Goal: Use online tool/utility: Utilize a website feature to perform a specific function

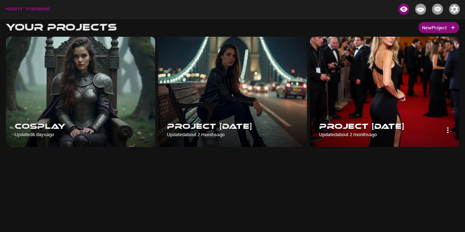
click at [423, 64] on img at bounding box center [384, 92] width 149 height 110
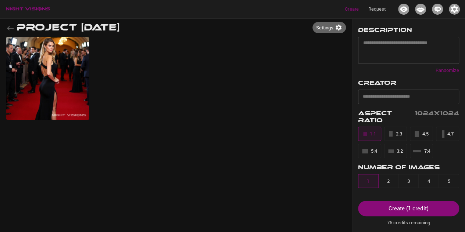
click at [9, 30] on icon "button" at bounding box center [10, 28] width 7 height 4
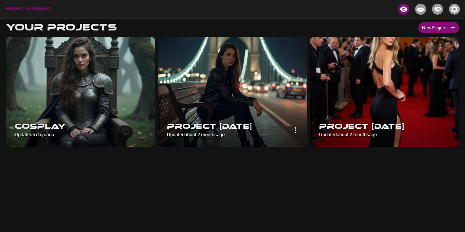
click at [220, 65] on img at bounding box center [232, 92] width 149 height 110
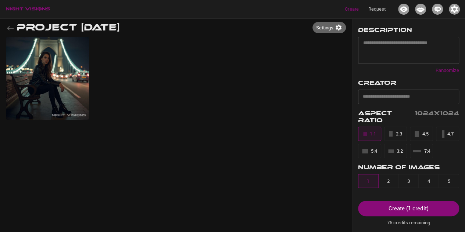
click at [10, 28] on icon "button" at bounding box center [10, 28] width 9 height 9
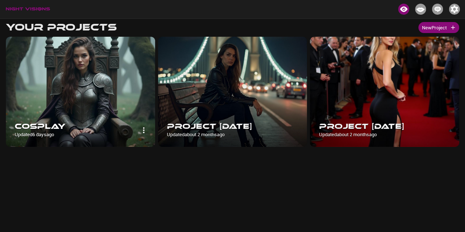
click at [113, 66] on img at bounding box center [80, 92] width 149 height 110
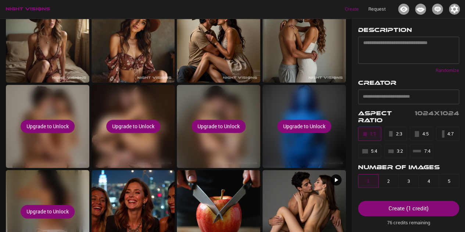
scroll to position [392, 0]
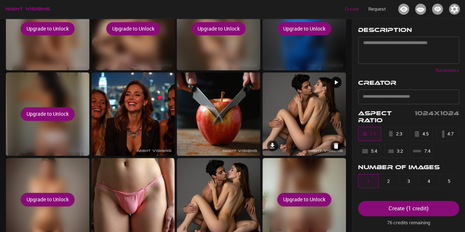
click at [309, 112] on img at bounding box center [305, 114] width 84 height 84
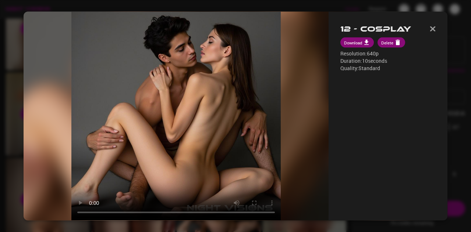
click at [430, 29] on img "button" at bounding box center [433, 28] width 6 height 5
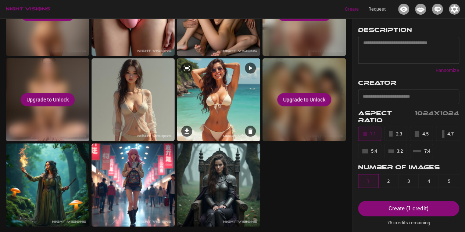
scroll to position [480, 0]
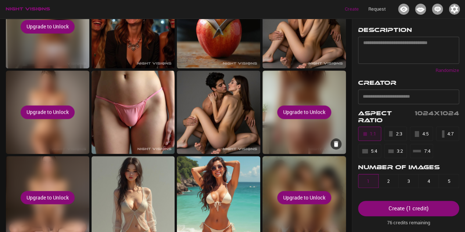
click at [274, 107] on div "Upgrade to Unlock" at bounding box center [305, 113] width 84 height 84
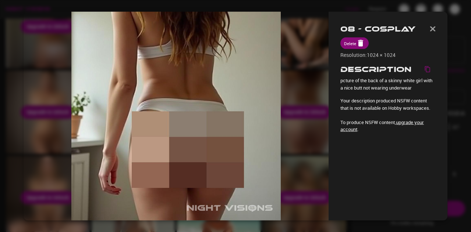
click at [274, 107] on img at bounding box center [175, 116] width 209 height 209
click at [439, 32] on div "08 - Cosplay Delete Resolution: 1024 × 1024 Description pcture of the back of a…" at bounding box center [388, 116] width 119 height 209
click at [433, 31] on img "button" at bounding box center [433, 28] width 6 height 5
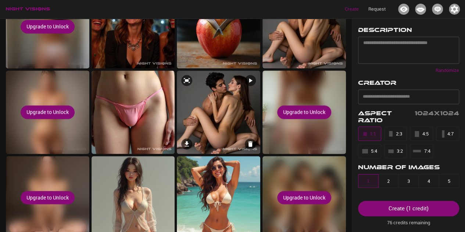
scroll to position [578, 0]
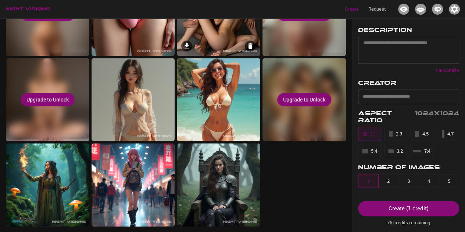
click at [233, 45] on img at bounding box center [219, 14] width 84 height 84
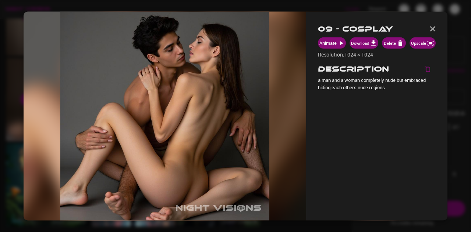
click at [428, 69] on icon "Copy description" at bounding box center [427, 69] width 7 height 7
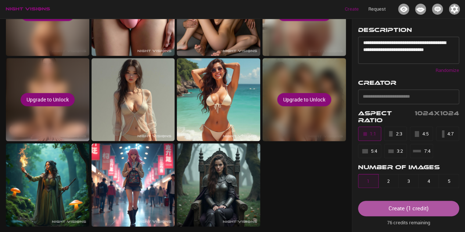
click at [397, 208] on div "Create ( 1 credit )" at bounding box center [409, 209] width 40 height 10
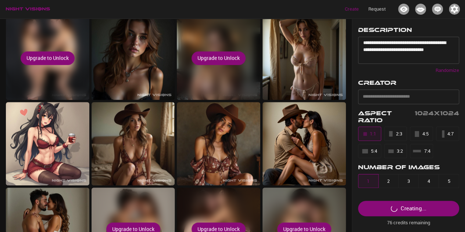
scroll to position [185, 0]
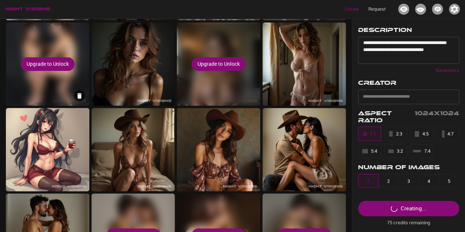
click at [20, 92] on div "Upgrade to Unlock" at bounding box center [48, 64] width 84 height 84
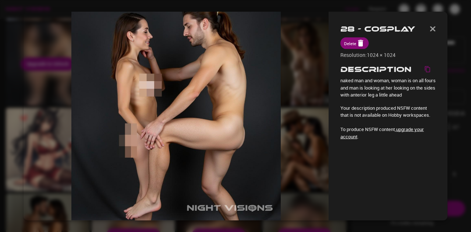
click at [432, 26] on button "button" at bounding box center [433, 29] width 6 height 11
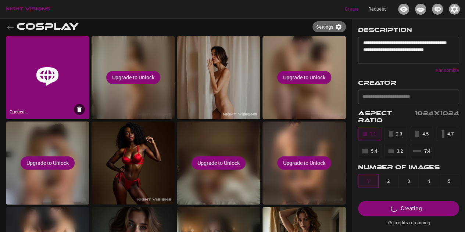
scroll to position [0, 0]
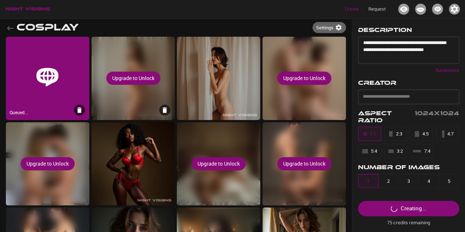
click at [165, 102] on div "Upgrade to Unlock" at bounding box center [134, 79] width 84 height 84
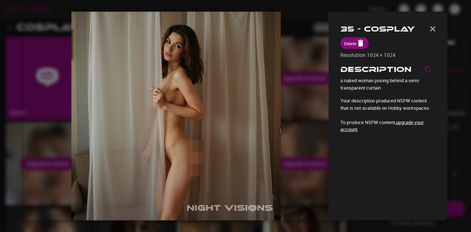
click at [434, 26] on img "button" at bounding box center [433, 28] width 6 height 5
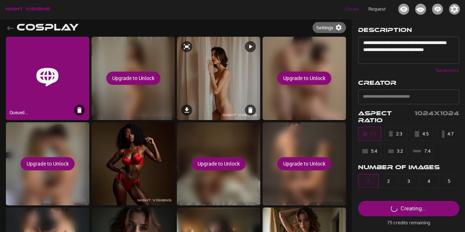
click at [218, 65] on img at bounding box center [219, 79] width 84 height 84
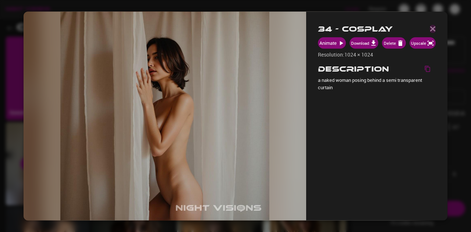
click at [430, 26] on img "button" at bounding box center [433, 28] width 6 height 5
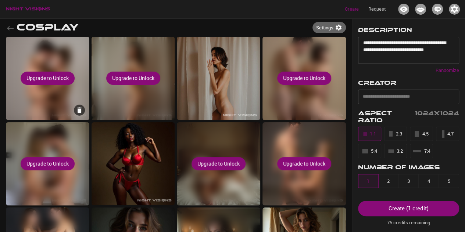
click at [78, 103] on div "Upgrade to Unlock" at bounding box center [48, 79] width 84 height 84
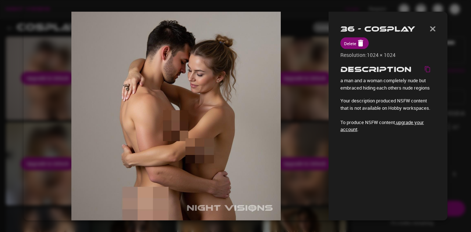
click at [436, 21] on div "36 - Cosplay Delete Resolution: 1024 × 1024 Description a man and a woman compl…" at bounding box center [388, 116] width 119 height 209
click at [436, 28] on div "36 - Cosplay Delete Resolution: 1024 × 1024 Description a man and a woman compl…" at bounding box center [388, 116] width 119 height 209
click at [434, 28] on img "button" at bounding box center [433, 28] width 6 height 5
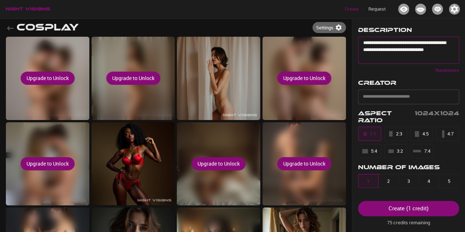
click at [391, 60] on textarea "**********" at bounding box center [405, 50] width 85 height 21
click at [425, 209] on div "Create ( 1 credit )" at bounding box center [409, 209] width 40 height 10
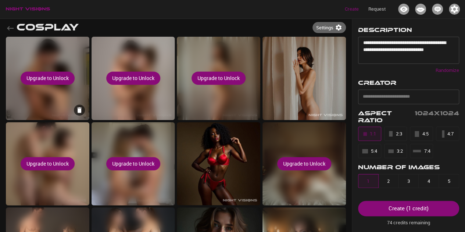
click at [71, 54] on div "Upgrade to Unlock" at bounding box center [48, 79] width 84 height 84
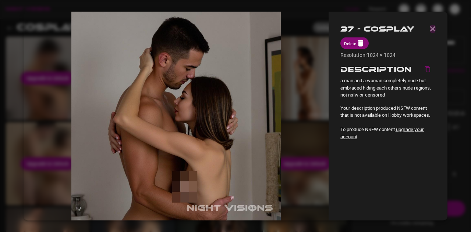
drag, startPoint x: 430, startPoint y: 29, endPoint x: 428, endPoint y: 34, distance: 5.0
click at [430, 29] on img "button" at bounding box center [433, 28] width 6 height 5
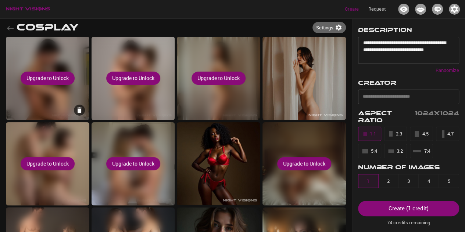
click at [63, 105] on div "Upgrade to Unlock" at bounding box center [48, 79] width 84 height 84
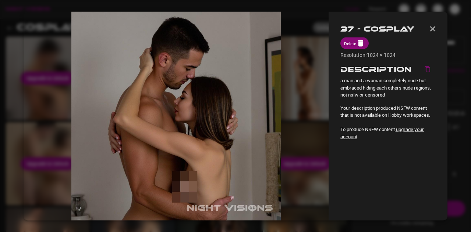
click at [430, 69] on icon "Copy description" at bounding box center [427, 70] width 5 height 6
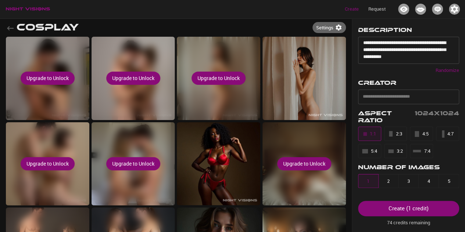
click at [410, 211] on div "Create ( 1 credit )" at bounding box center [409, 209] width 40 height 10
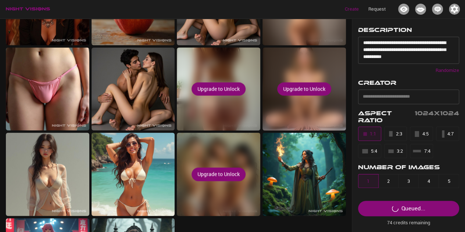
scroll to position [664, 0]
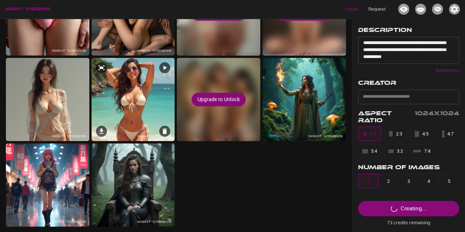
click at [154, 96] on img at bounding box center [134, 100] width 84 height 84
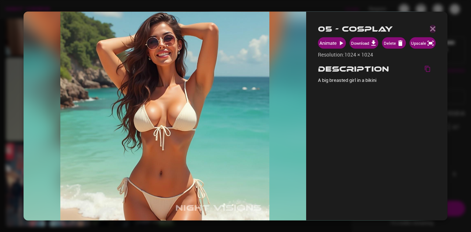
click at [433, 31] on img "button" at bounding box center [433, 28] width 6 height 5
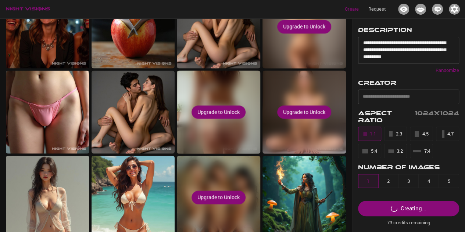
scroll to position [0, 0]
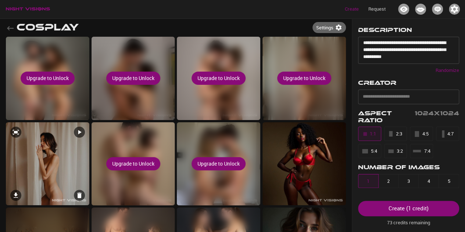
click at [77, 122] on img at bounding box center [48, 164] width 84 height 84
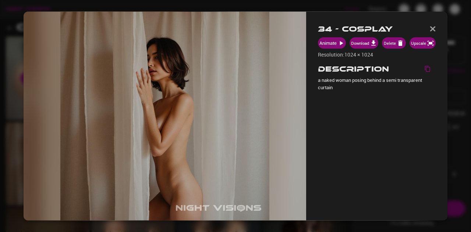
click at [436, 28] on div "34 - Cosplay Animate Download Delete Upscale Resolution: 1024 × 1024 Descriptio…" at bounding box center [376, 116] width 141 height 209
click at [434, 28] on img "button" at bounding box center [433, 28] width 6 height 5
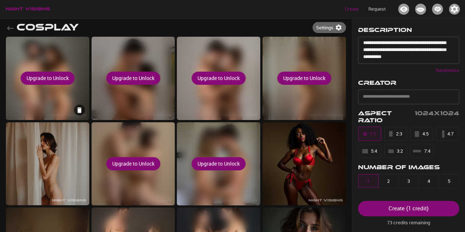
click at [75, 55] on div "Upgrade to Unlock" at bounding box center [48, 79] width 84 height 84
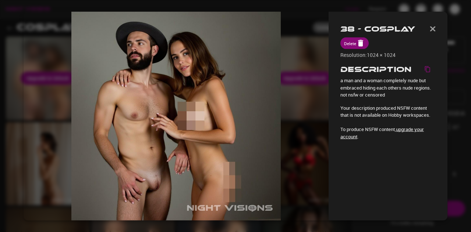
click at [430, 28] on img "button" at bounding box center [433, 28] width 6 height 5
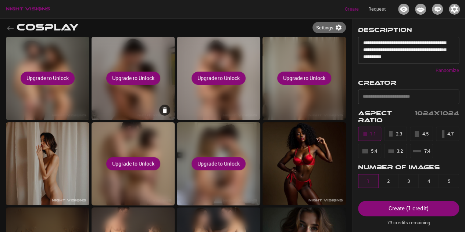
click at [140, 60] on div "Upgrade to Unlock" at bounding box center [134, 79] width 84 height 84
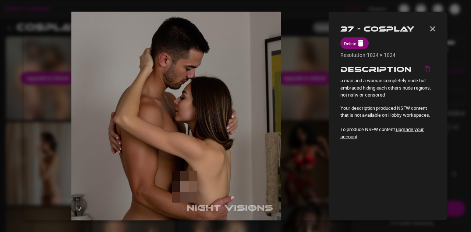
click at [431, 29] on img "button" at bounding box center [433, 28] width 6 height 5
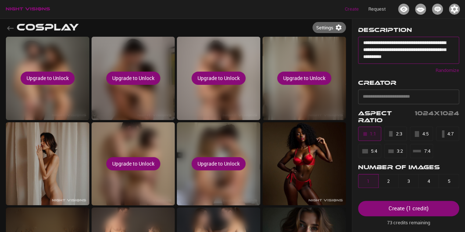
drag, startPoint x: 431, startPoint y: 56, endPoint x: 361, endPoint y: 45, distance: 71.2
click at [361, 45] on div "**********" at bounding box center [408, 50] width 101 height 27
click at [419, 209] on div "Create ( 1 credit )" at bounding box center [409, 209] width 40 height 10
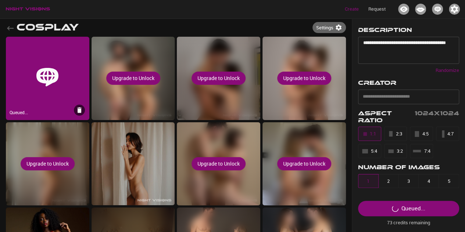
type textarea "**********"
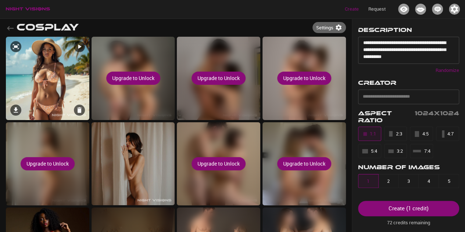
click at [45, 57] on img at bounding box center [48, 79] width 84 height 84
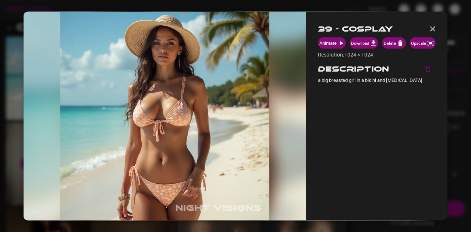
click at [433, 28] on img "button" at bounding box center [433, 28] width 6 height 5
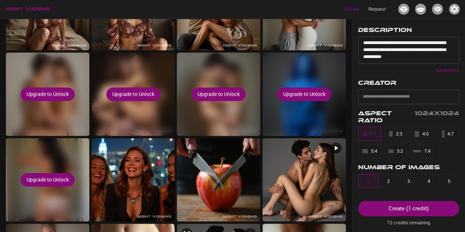
scroll to position [392, 0]
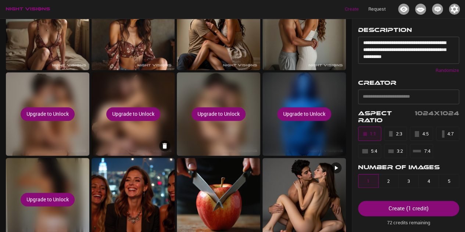
click at [162, 142] on icon at bounding box center [164, 145] width 7 height 7
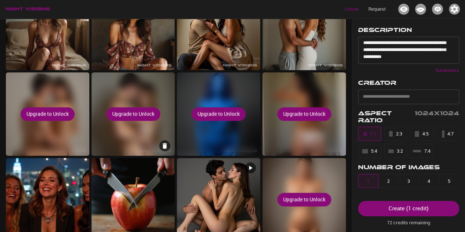
click at [135, 134] on div "Upgrade to Unlock" at bounding box center [134, 114] width 84 height 84
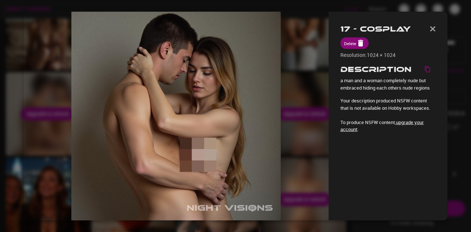
click at [436, 29] on div "17 - Cosplay Delete Resolution: 1024 × 1024 Description a man and a woman compl…" at bounding box center [388, 116] width 119 height 209
click at [433, 28] on img "button" at bounding box center [433, 28] width 6 height 5
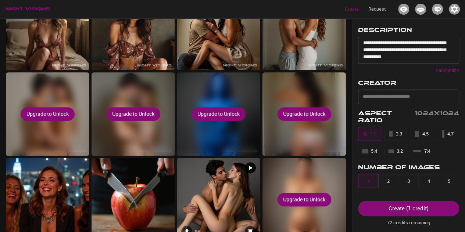
scroll to position [664, 0]
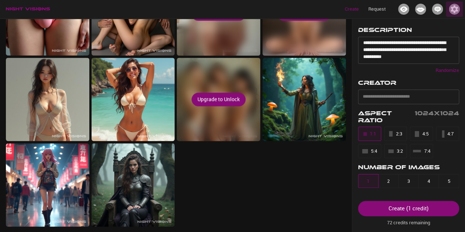
click at [456, 8] on img "button" at bounding box center [454, 9] width 11 height 11
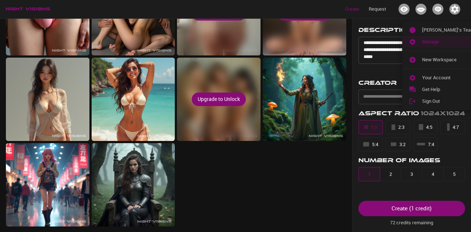
click at [441, 45] on span "Manage" at bounding box center [448, 41] width 53 height 7
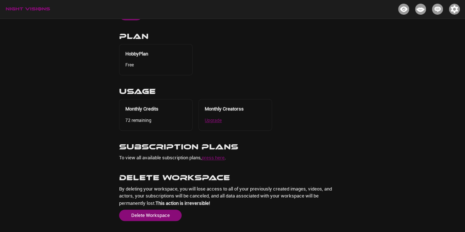
scroll to position [213, 0]
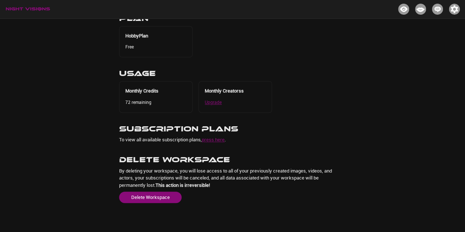
click at [209, 140] on link "press here" at bounding box center [213, 139] width 23 height 7
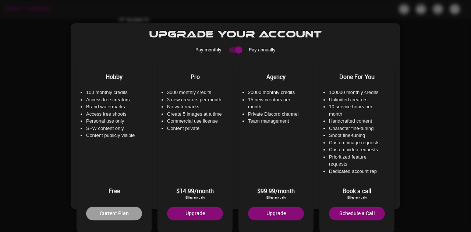
click at [427, 81] on div at bounding box center [235, 116] width 471 height 232
